Goal: Transaction & Acquisition: Purchase product/service

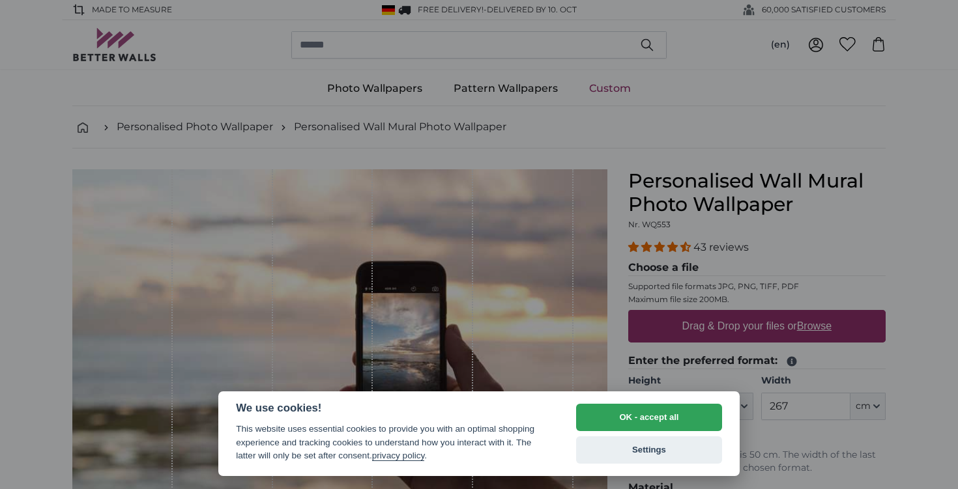
select select "**"
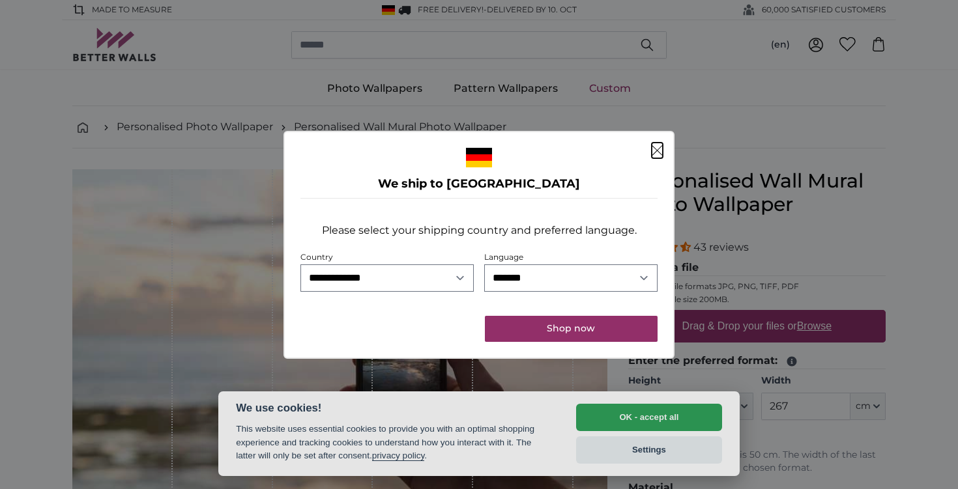
click at [658, 155] on icon "Close" at bounding box center [657, 150] width 11 height 10
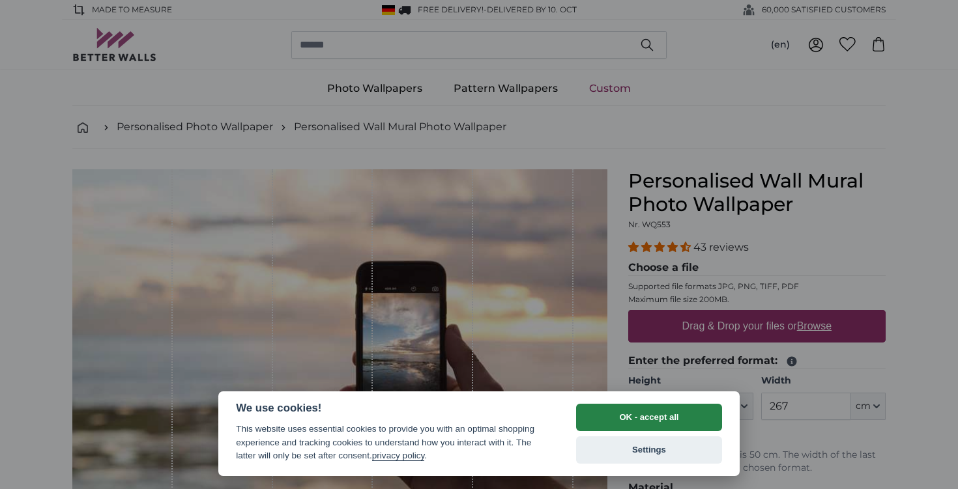
click at [652, 420] on button "OK - accept all" at bounding box center [649, 417] width 146 height 27
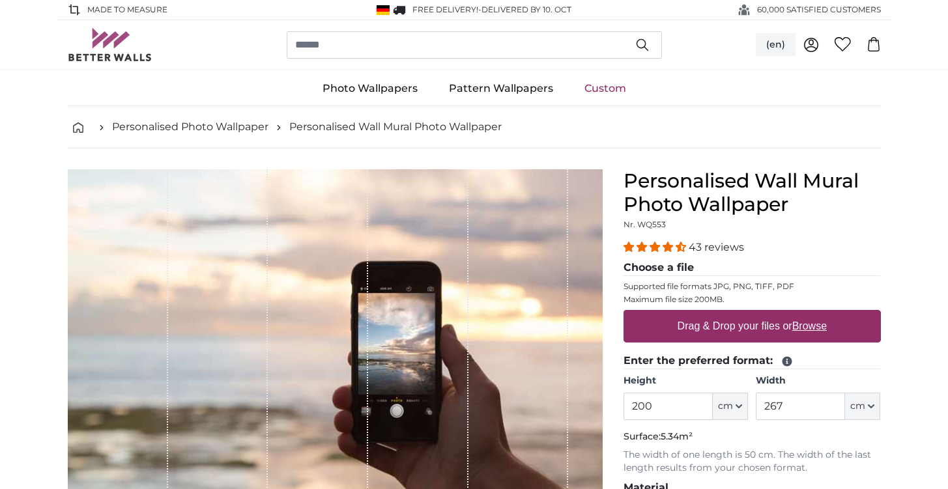
click at [767, 41] on button "(en)" at bounding box center [776, 44] width 40 height 23
click at [756, 83] on link "Deutsch" at bounding box center [776, 76] width 115 height 23
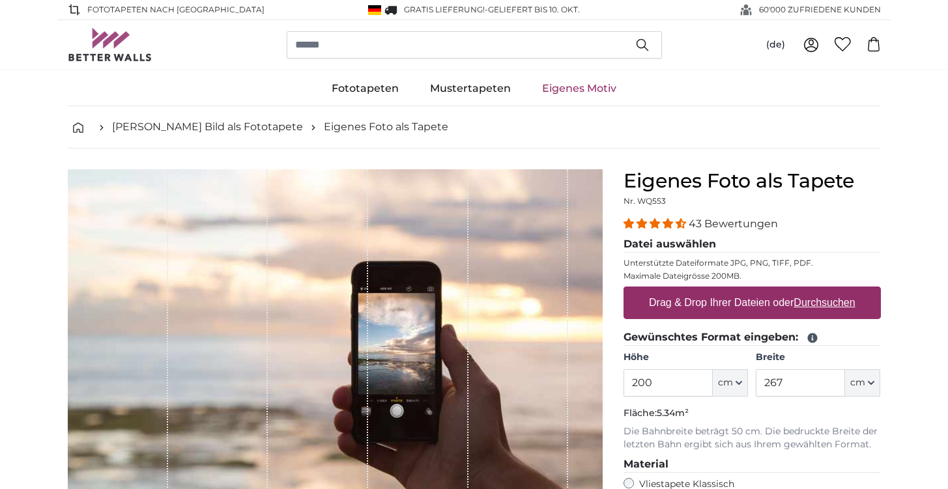
click at [722, 300] on label "Drag & Drop Ihrer Dateien oder Durchsuchen" at bounding box center [752, 303] width 217 height 26
click at [722, 291] on input "Drag & Drop Ihrer Dateien oder Durchsuchen" at bounding box center [752, 289] width 257 height 4
click at [719, 310] on label "Drag & Drop Ihrer Dateien oder Durchsuchen" at bounding box center [752, 303] width 217 height 26
click at [719, 291] on input "Drag & Drop Ihrer Dateien oder Durchsuchen" at bounding box center [752, 289] width 257 height 4
type input "**********"
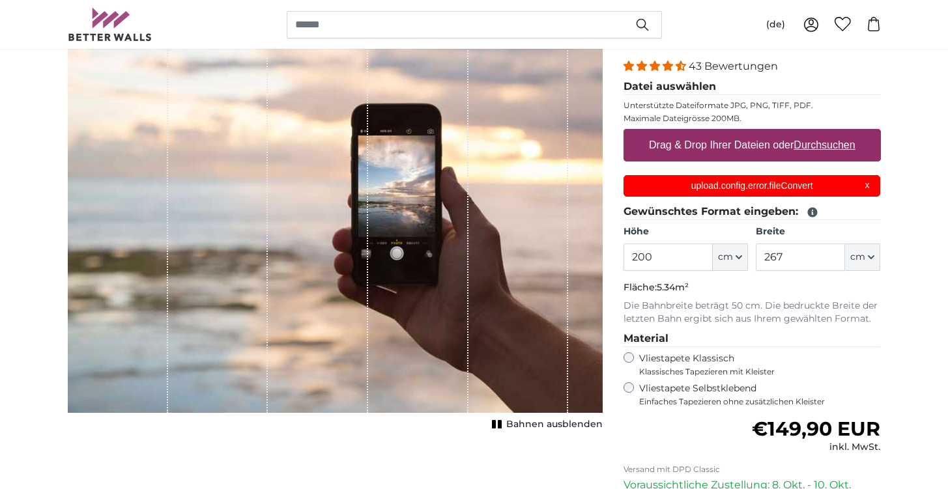
scroll to position [94, 0]
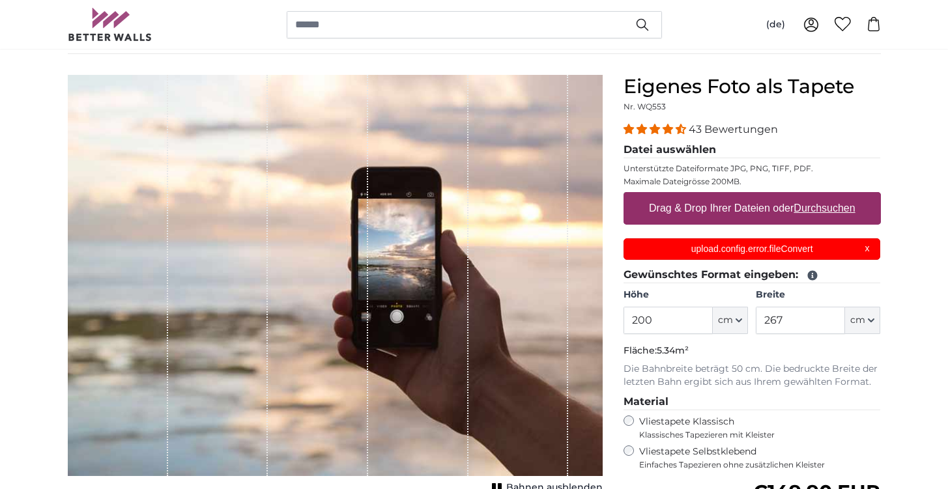
click at [843, 242] on p "upload.config.error.fileConvert" at bounding box center [751, 249] width 241 height 14
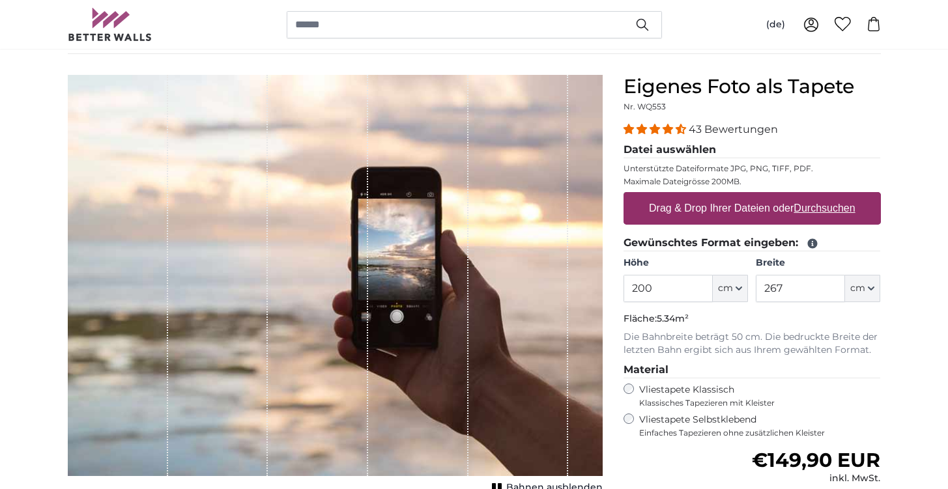
click at [826, 201] on label "Drag & Drop Ihrer Dateien oder Durchsuchen" at bounding box center [752, 208] width 217 height 26
click at [826, 196] on input "Drag & Drop Ihrer Dateien oder Durchsuchen" at bounding box center [752, 194] width 257 height 4
type input "**********"
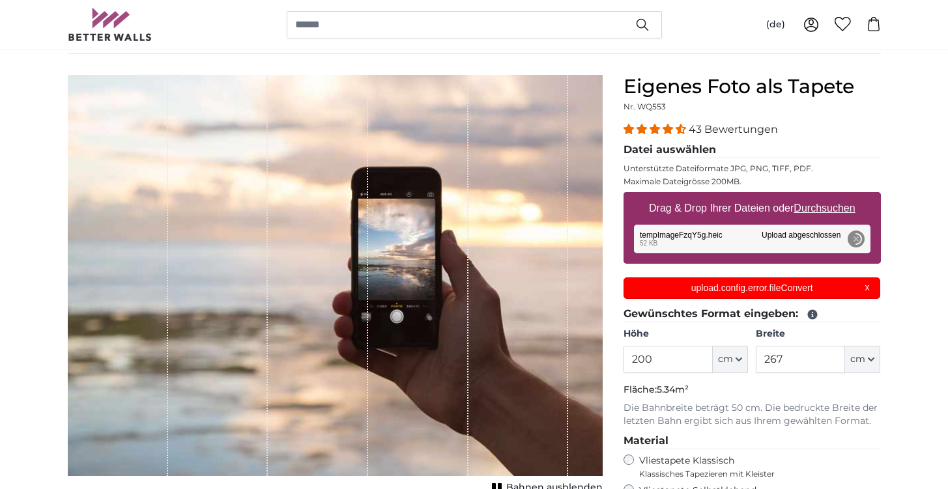
scroll to position [0, 0]
drag, startPoint x: 680, startPoint y: 291, endPoint x: 847, endPoint y: 291, distance: 166.8
click at [847, 291] on p "upload.config.error.fileConvert" at bounding box center [751, 288] width 241 height 14
